Goal: Transaction & Acquisition: Purchase product/service

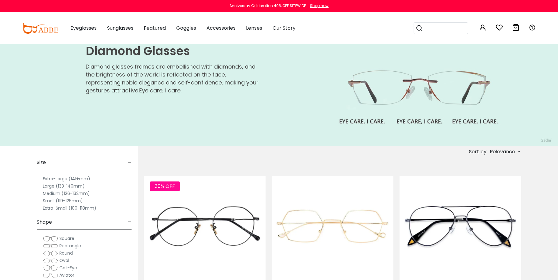
scroll to position [122, 0]
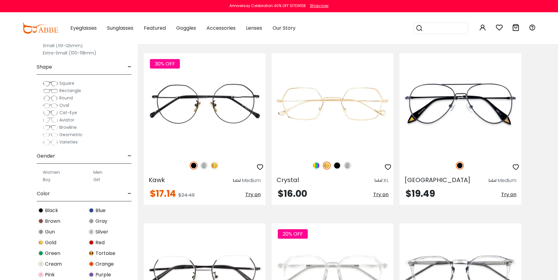
click at [69, 133] on span "Geometric" at bounding box center [70, 134] width 23 height 6
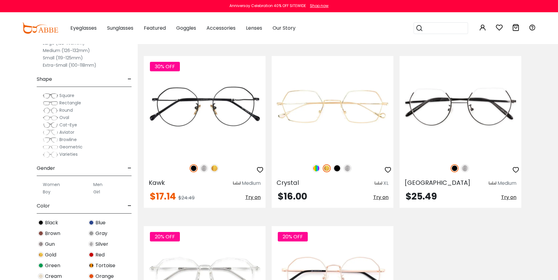
scroll to position [122, 0]
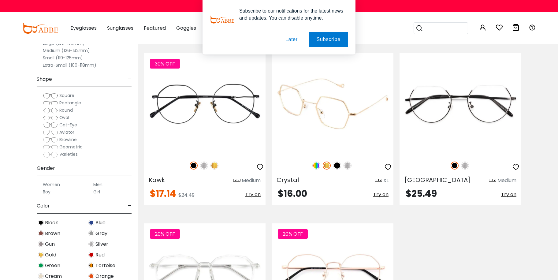
click at [336, 164] on img at bounding box center [337, 165] width 8 height 8
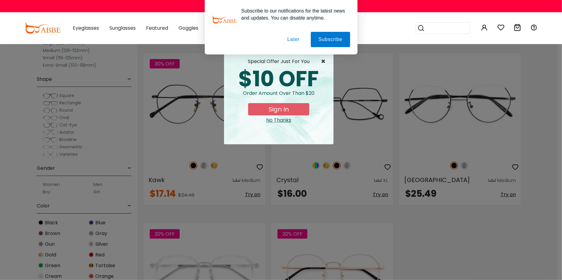
click at [325, 60] on span "×" at bounding box center [325, 61] width 8 height 7
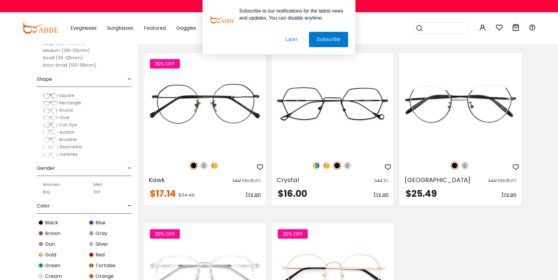
click at [296, 38] on button "Later" at bounding box center [292, 39] width 28 height 15
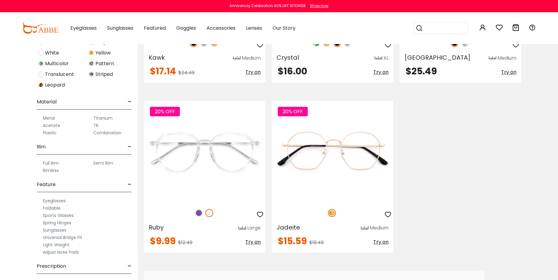
scroll to position [267, 0]
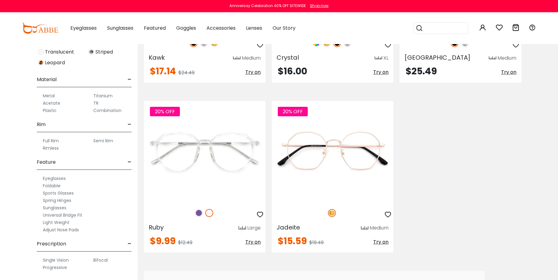
click at [49, 258] on label "Single Vision" at bounding box center [56, 259] width 26 height 7
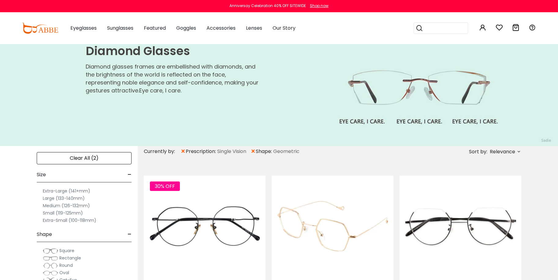
scroll to position [122, 0]
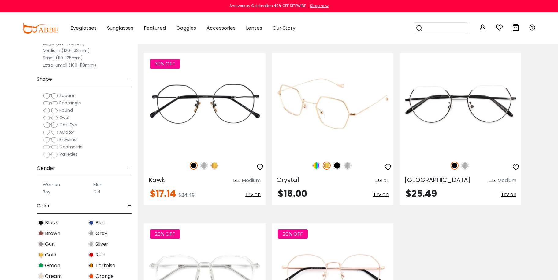
click at [337, 164] on img at bounding box center [337, 165] width 8 height 8
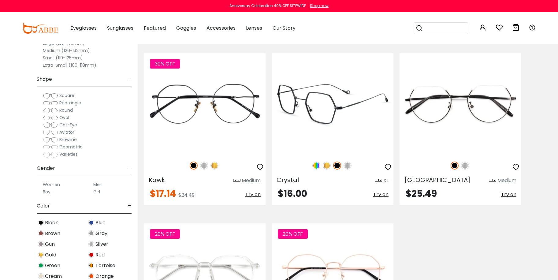
click at [349, 164] on img at bounding box center [347, 165] width 8 height 8
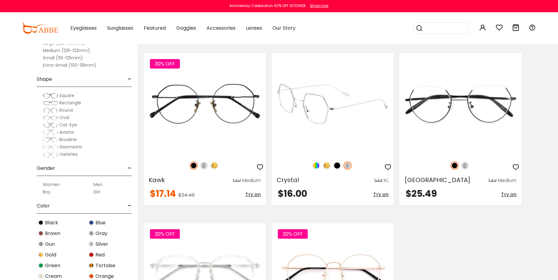
click at [332, 165] on div at bounding box center [332, 165] width 122 height 13
click at [335, 165] on img at bounding box center [337, 165] width 8 height 8
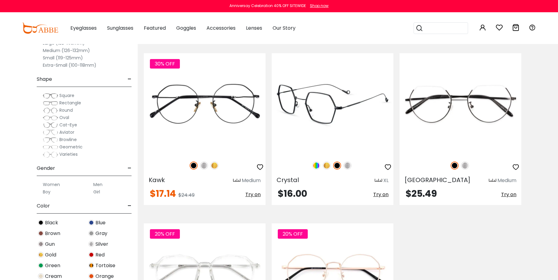
click at [384, 179] on div "XL" at bounding box center [385, 180] width 5 height 7
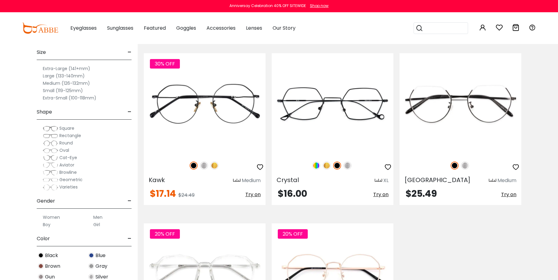
scroll to position [0, 0]
